Goal: Find specific page/section: Find specific page/section

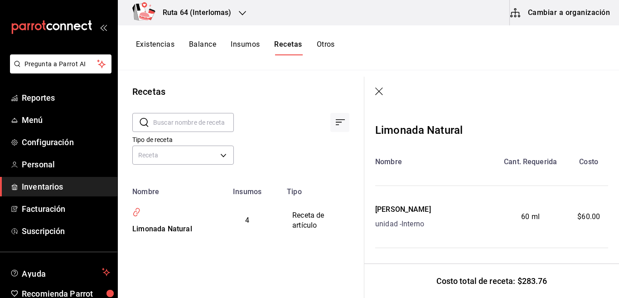
scroll to position [191, 0]
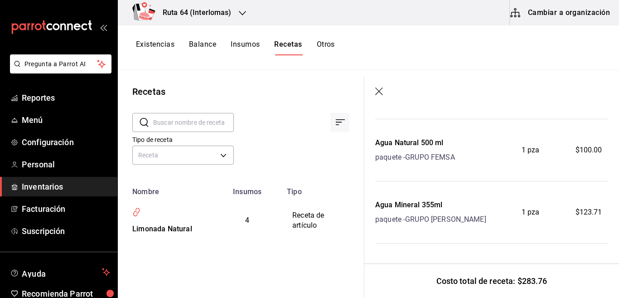
click at [378, 88] on icon "button" at bounding box center [379, 91] width 9 height 9
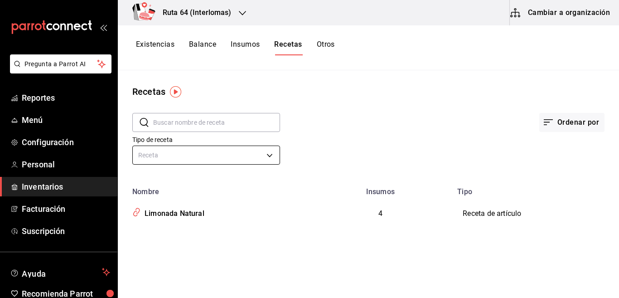
click at [163, 155] on body "Pregunta a Parrot AI Reportes Menú Configuración Personal Inventarios Facturaci…" at bounding box center [309, 145] width 619 height 291
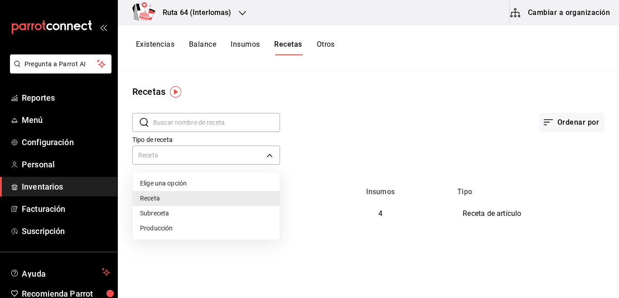
click at [288, 202] on div at bounding box center [309, 149] width 619 height 298
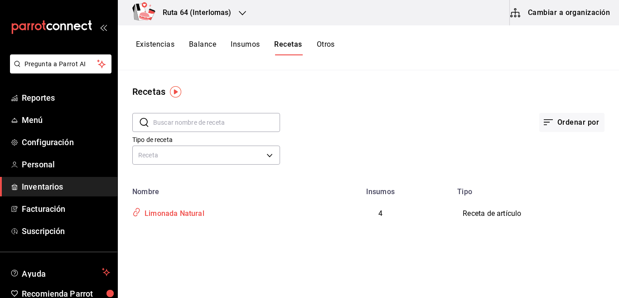
click at [241, 222] on td "Limonada Natural" at bounding box center [213, 213] width 191 height 35
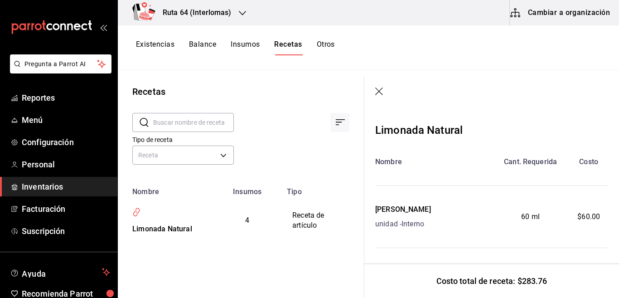
click at [382, 89] on icon "button" at bounding box center [379, 91] width 9 height 9
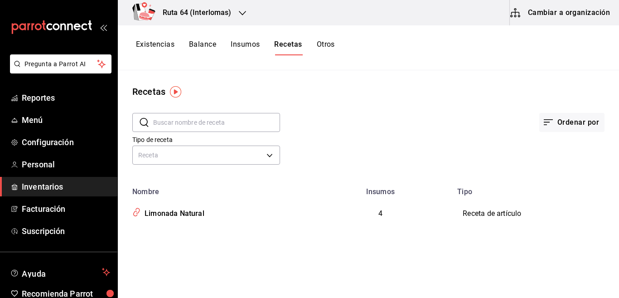
click at [322, 45] on button "Otros" at bounding box center [326, 47] width 18 height 15
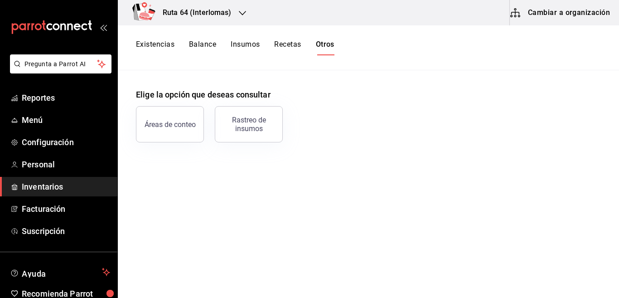
click at [139, 43] on button "Existencias" at bounding box center [155, 47] width 38 height 15
